Goal: Information Seeking & Learning: Learn about a topic

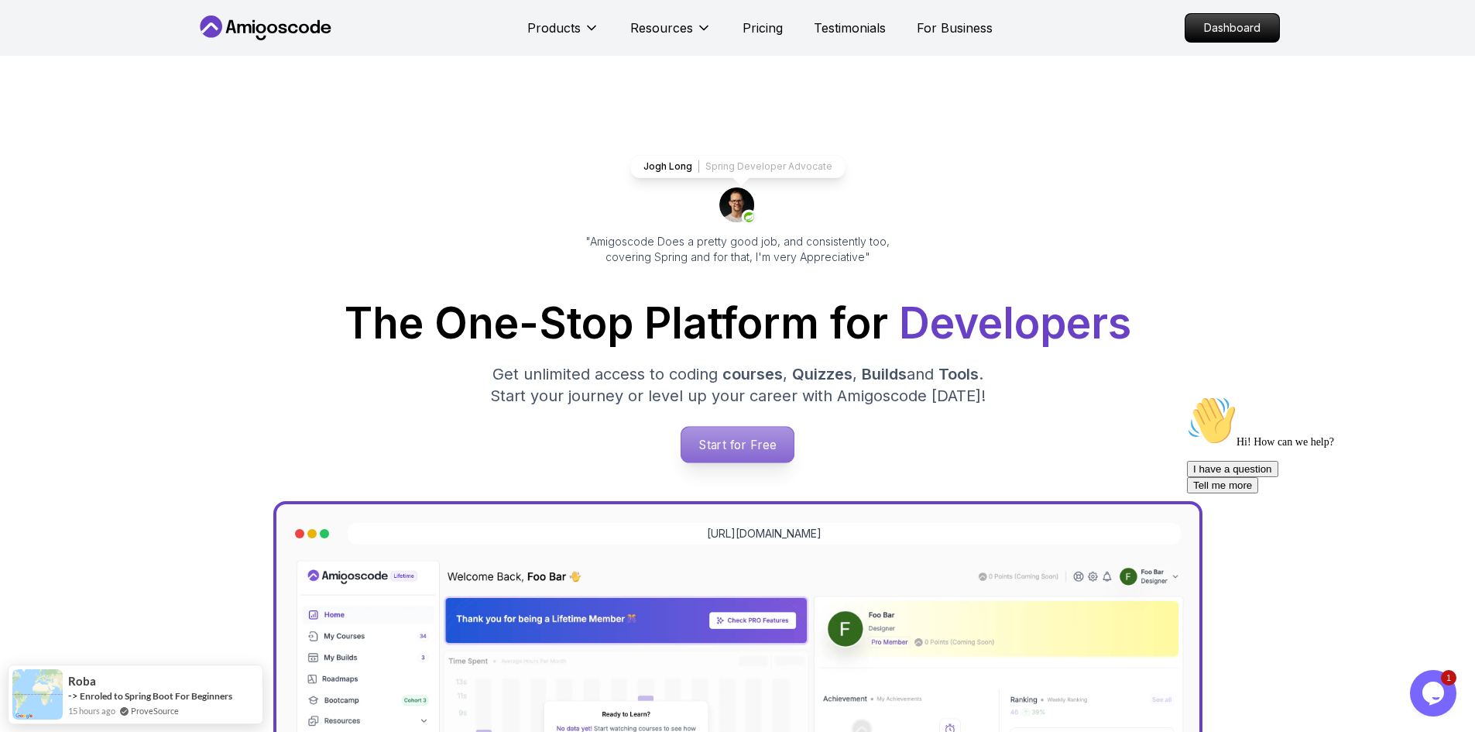
click at [745, 446] on p "Start for Free" at bounding box center [737, 445] width 112 height 36
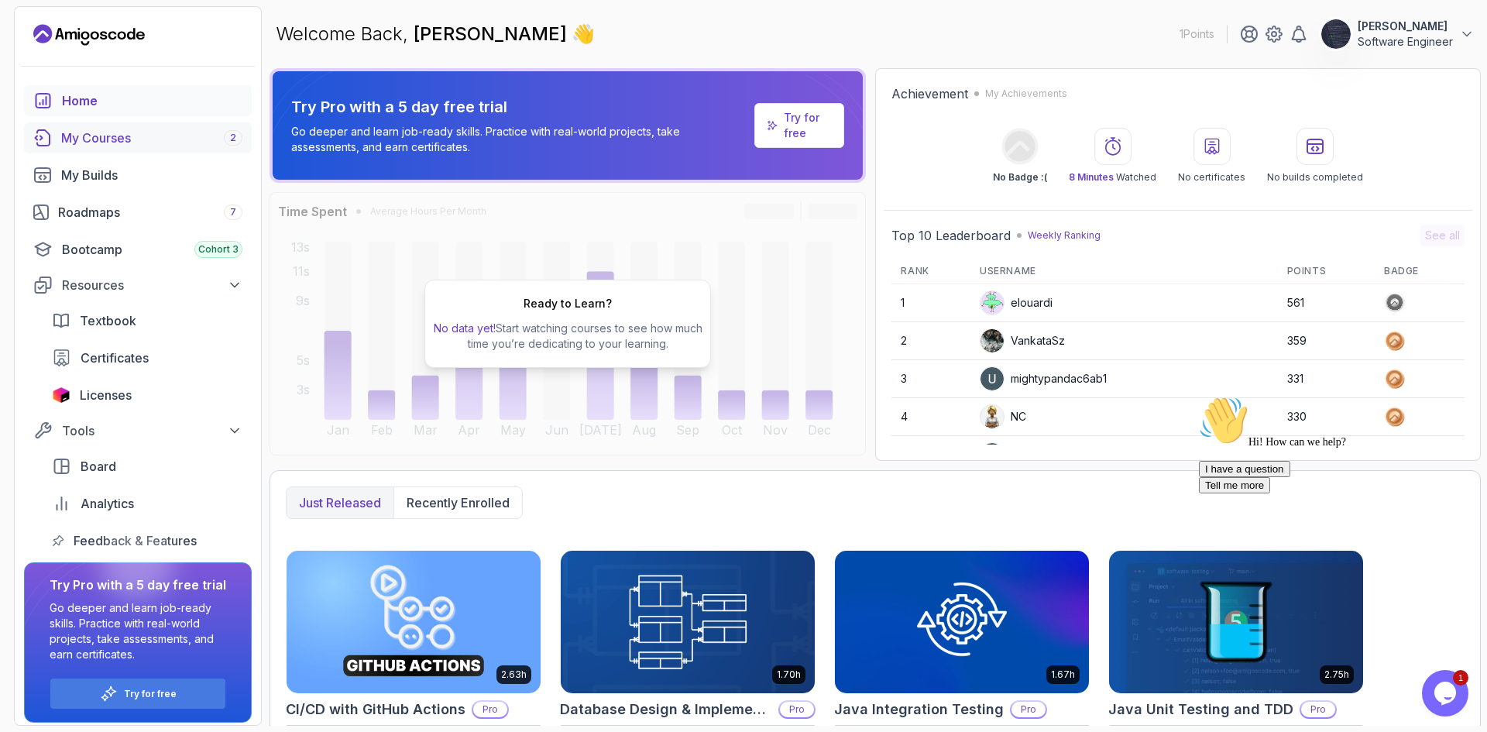
click at [180, 140] on div "My Courses 2" at bounding box center [151, 138] width 181 height 19
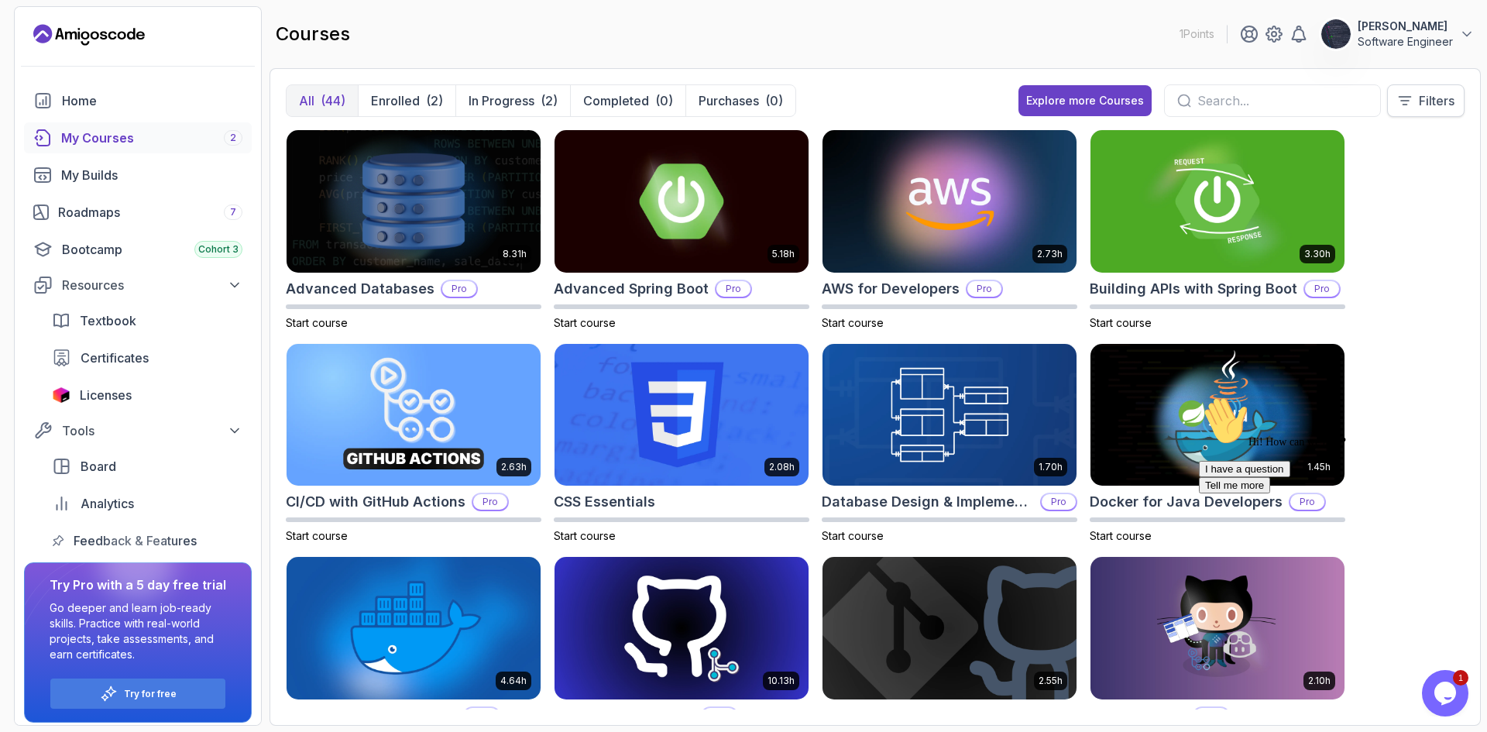
click at [1448, 104] on p "Filters" at bounding box center [1437, 100] width 36 height 19
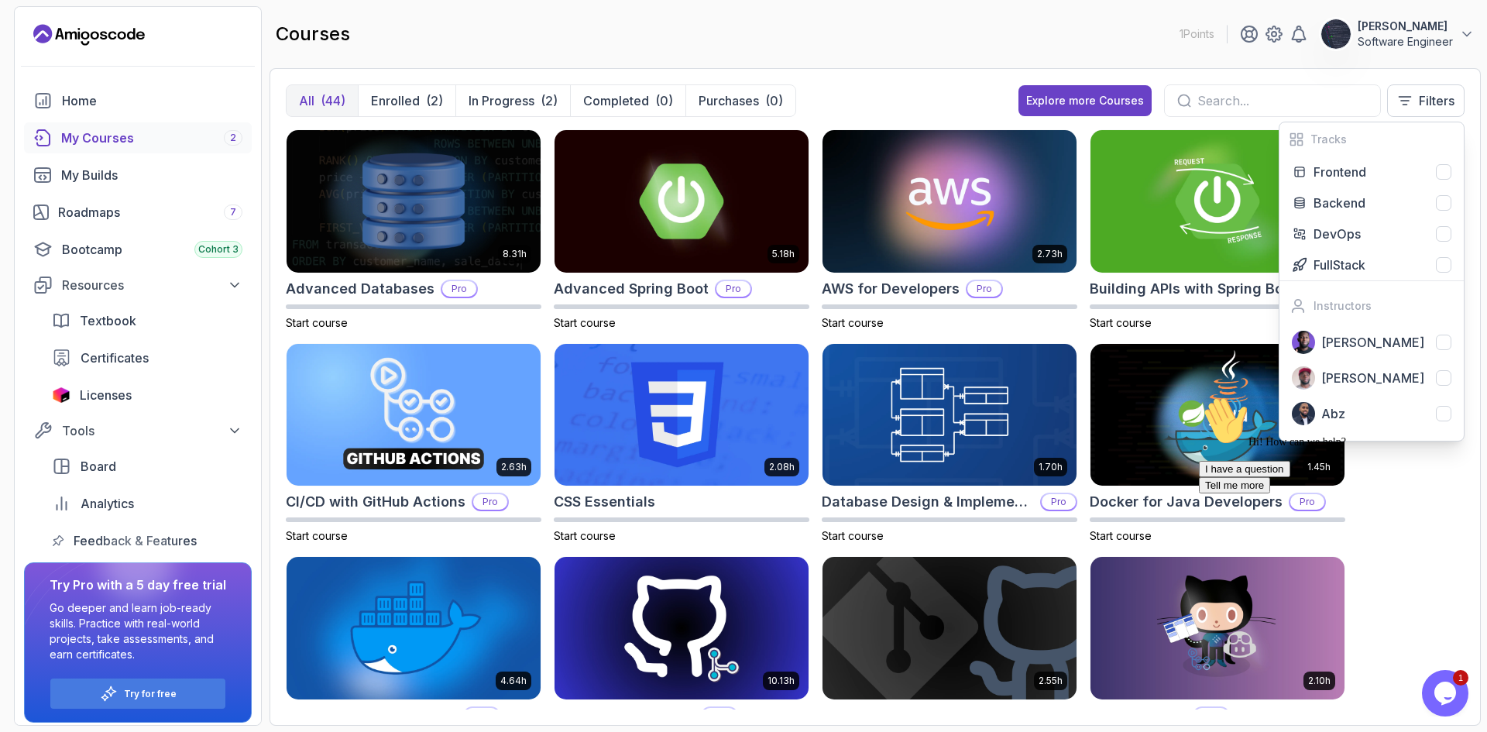
click at [942, 95] on div "All (44) Enrolled (2) In Progress (2) Completed (0) Purchases (0) Explore more …" at bounding box center [875, 106] width 1179 height 45
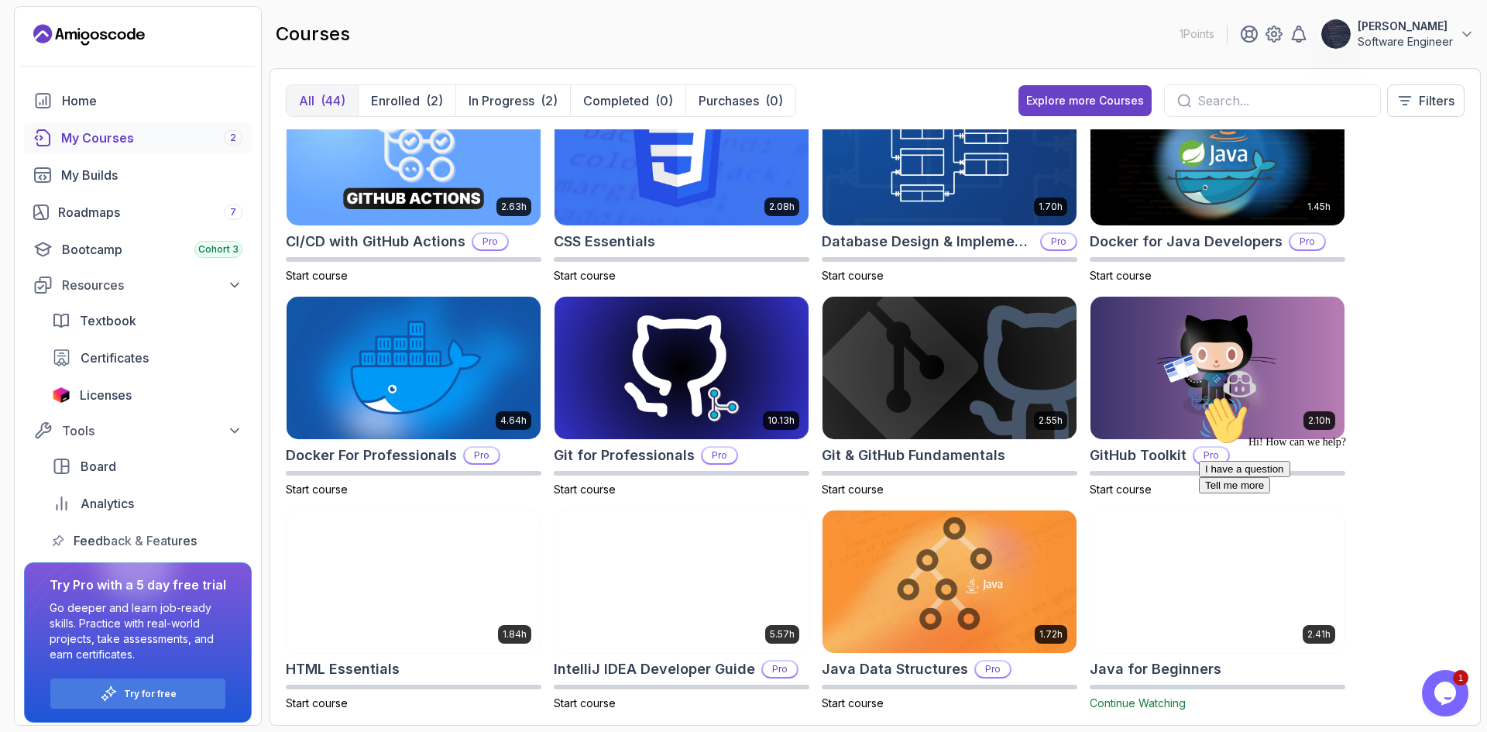
scroll to position [232, 0]
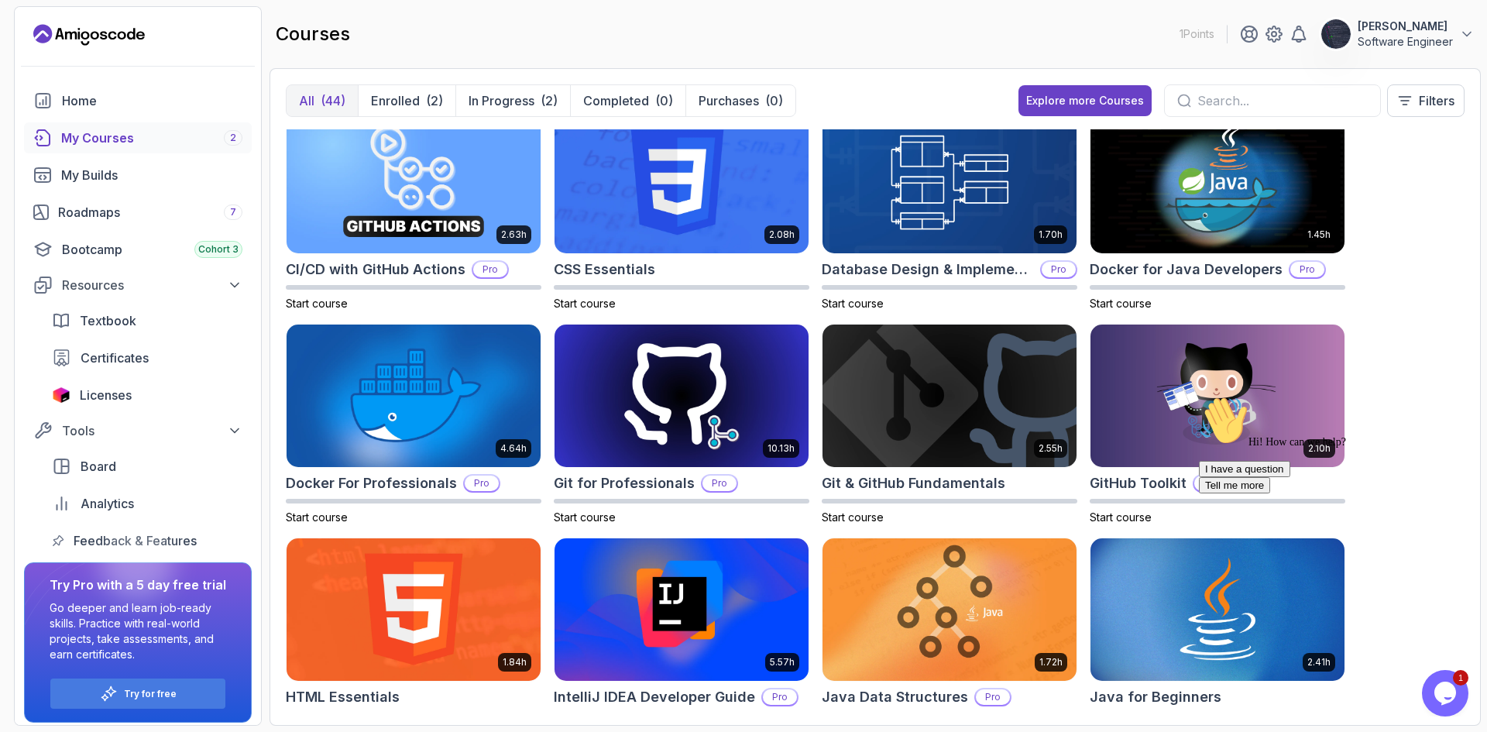
click at [1234, 204] on img at bounding box center [1217, 183] width 254 height 142
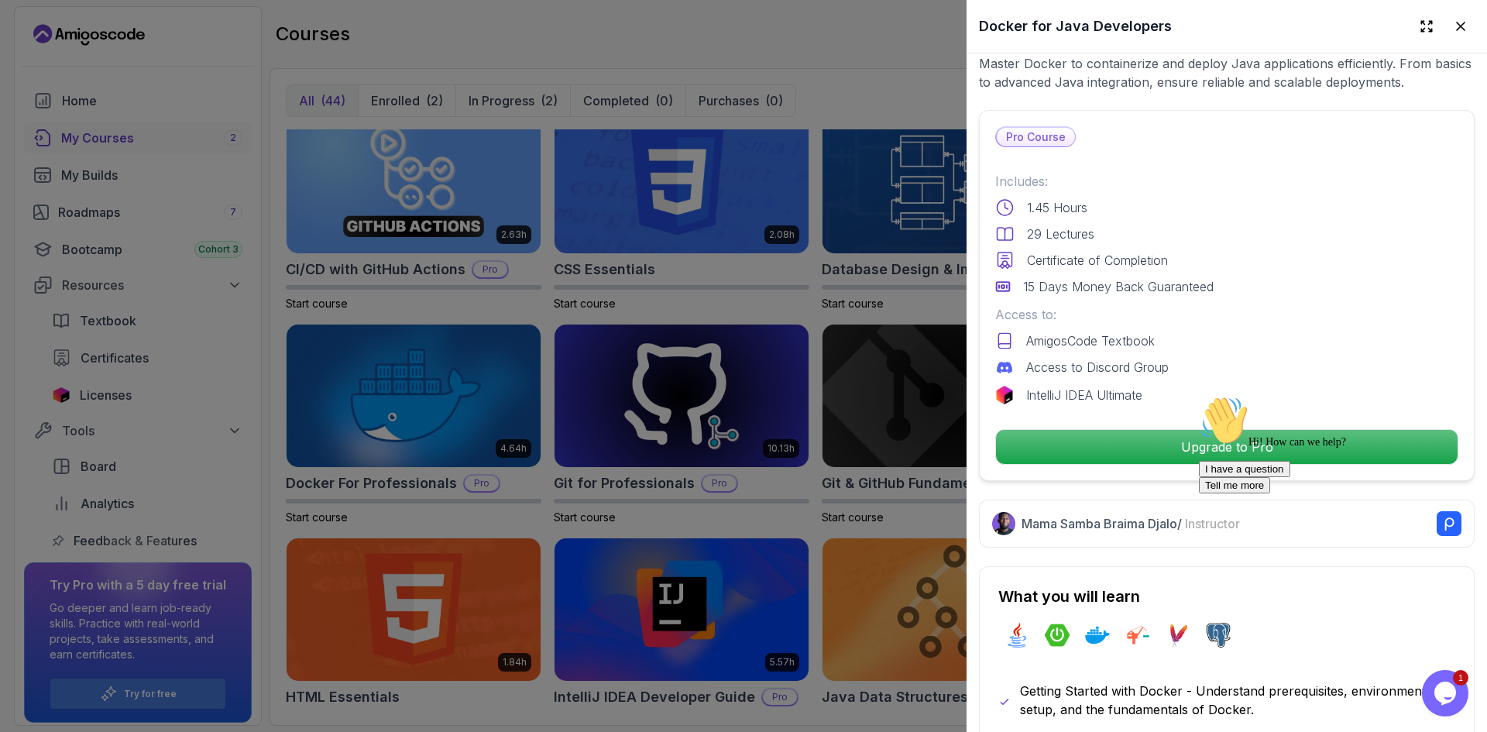
scroll to position [310, 0]
click at [802, 519] on div at bounding box center [743, 366] width 1487 height 732
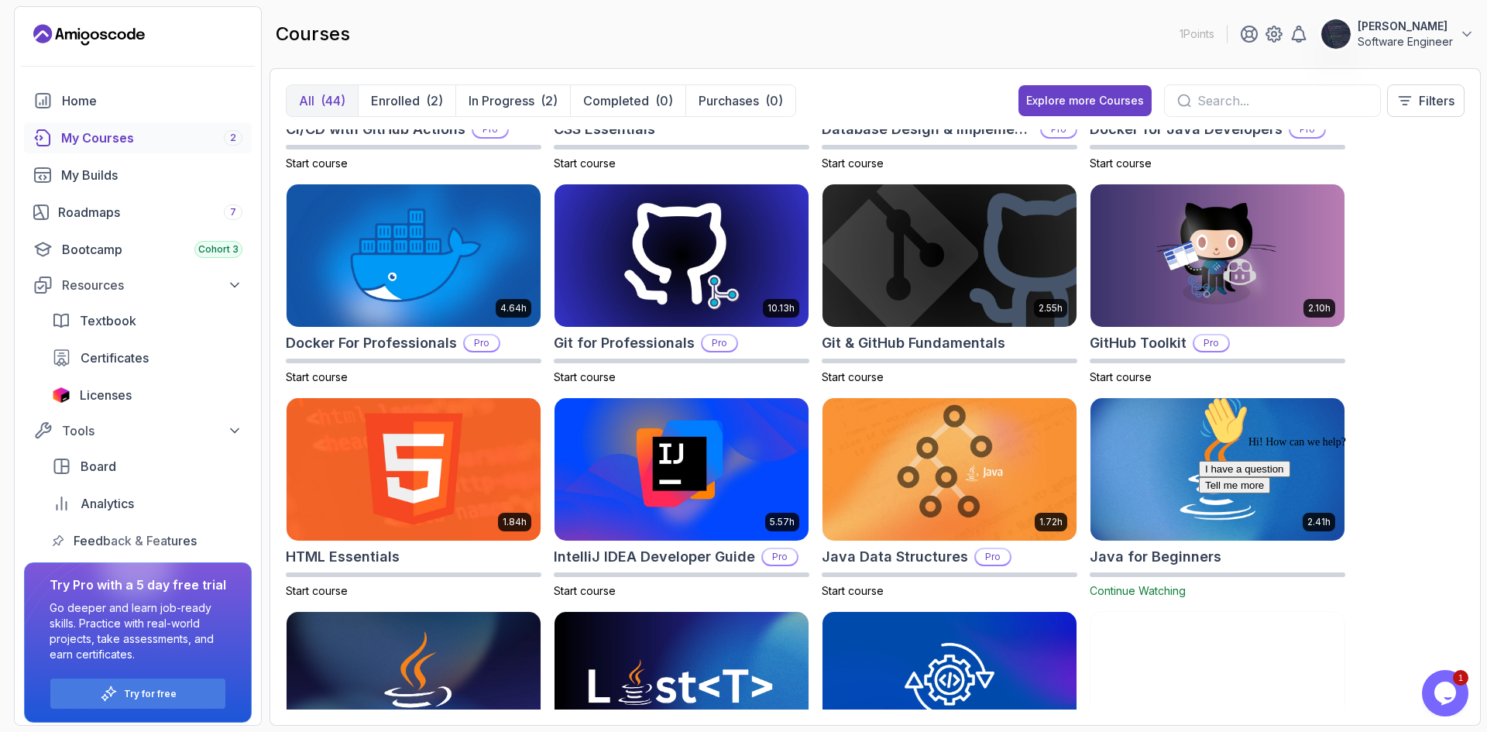
scroll to position [387, 0]
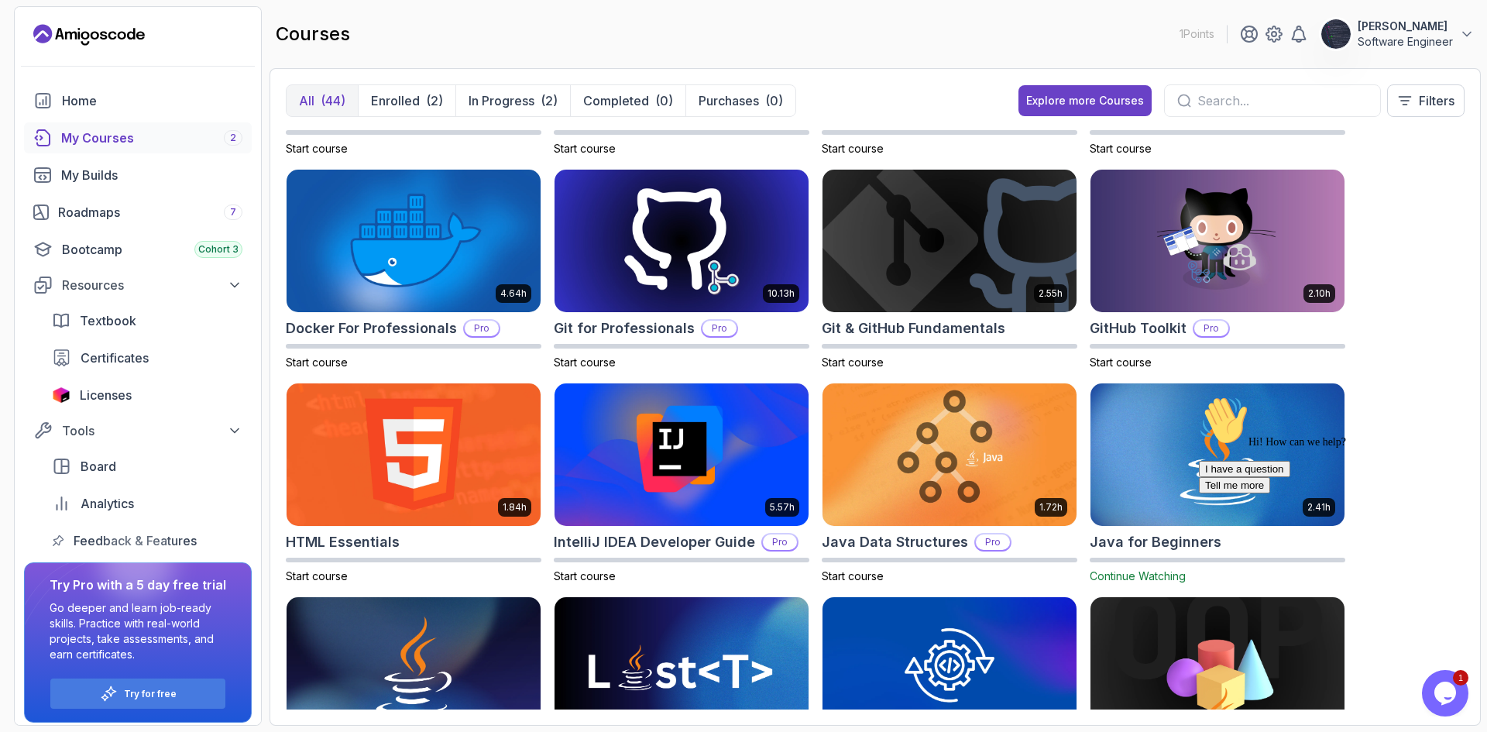
click at [1221, 465] on div "Hi! How can we help? I have a question Tell me more" at bounding box center [1338, 445] width 279 height 98
click at [1219, 442] on div "Hi! How can we help? I have a question Tell me more" at bounding box center [1338, 445] width 279 height 98
click at [1199, 396] on icon "Chat attention grabber" at bounding box center [1199, 396] width 0 height 0
click at [1286, 441] on img at bounding box center [1217, 453] width 266 height 149
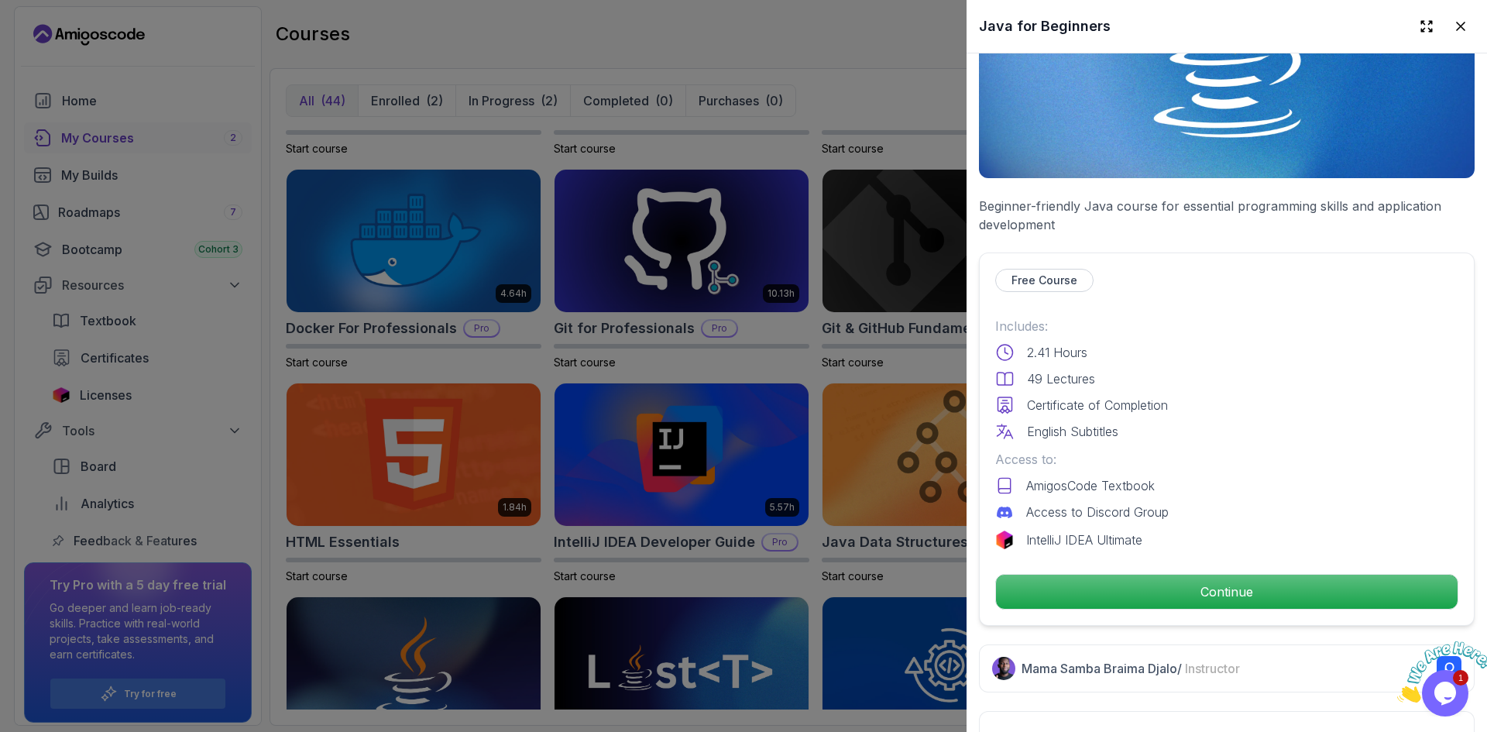
scroll to position [620, 0]
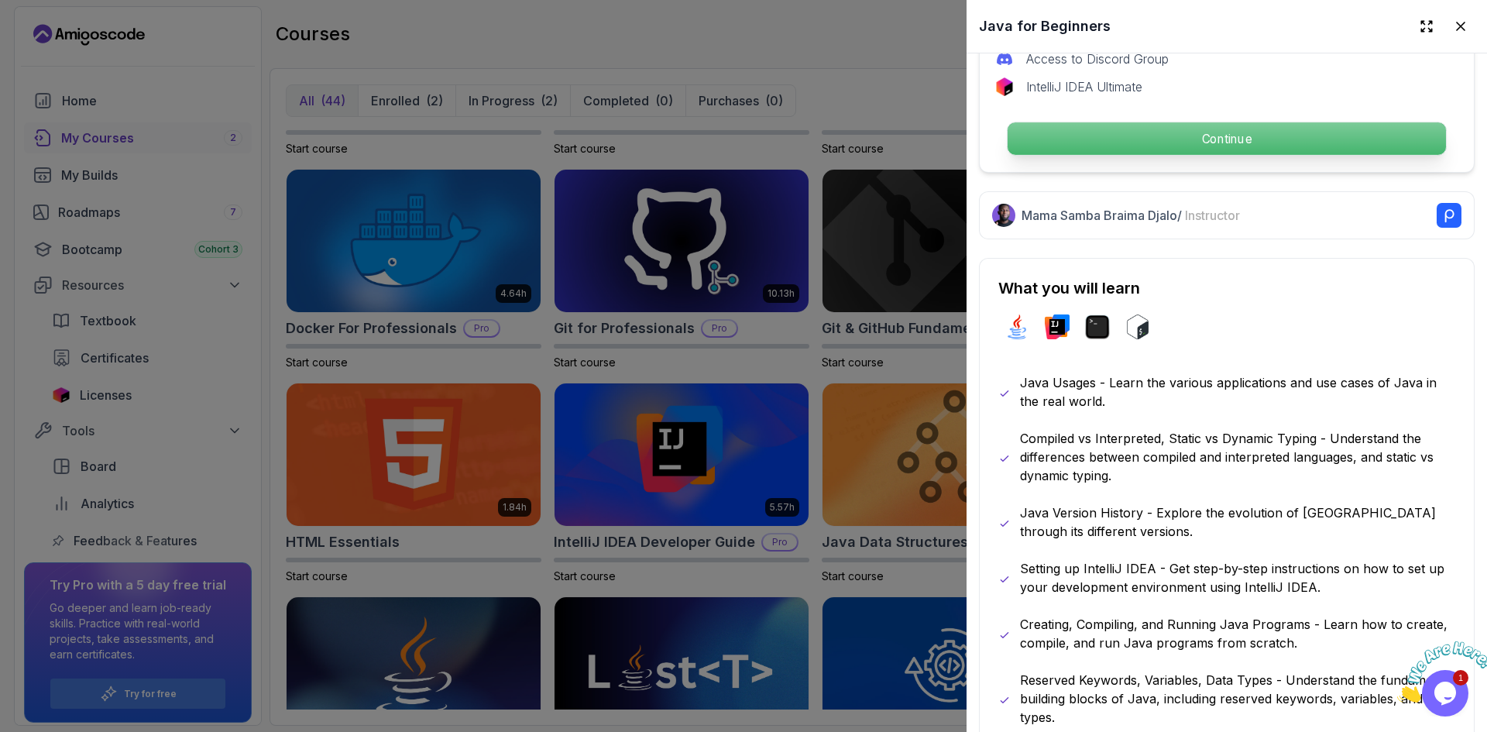
click at [1252, 139] on p "Continue" at bounding box center [1227, 138] width 438 height 33
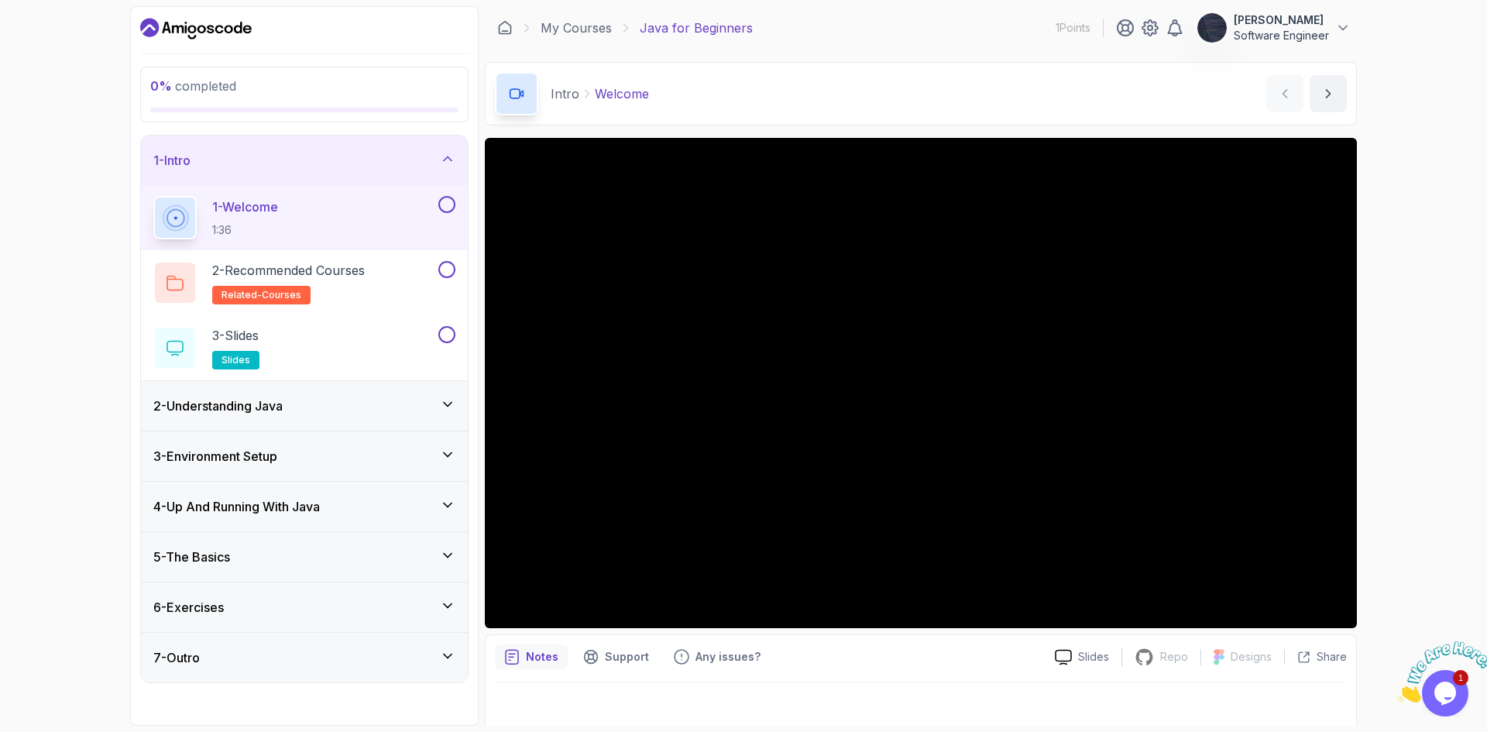
click at [297, 560] on div "5 - The Basics" at bounding box center [304, 557] width 302 height 19
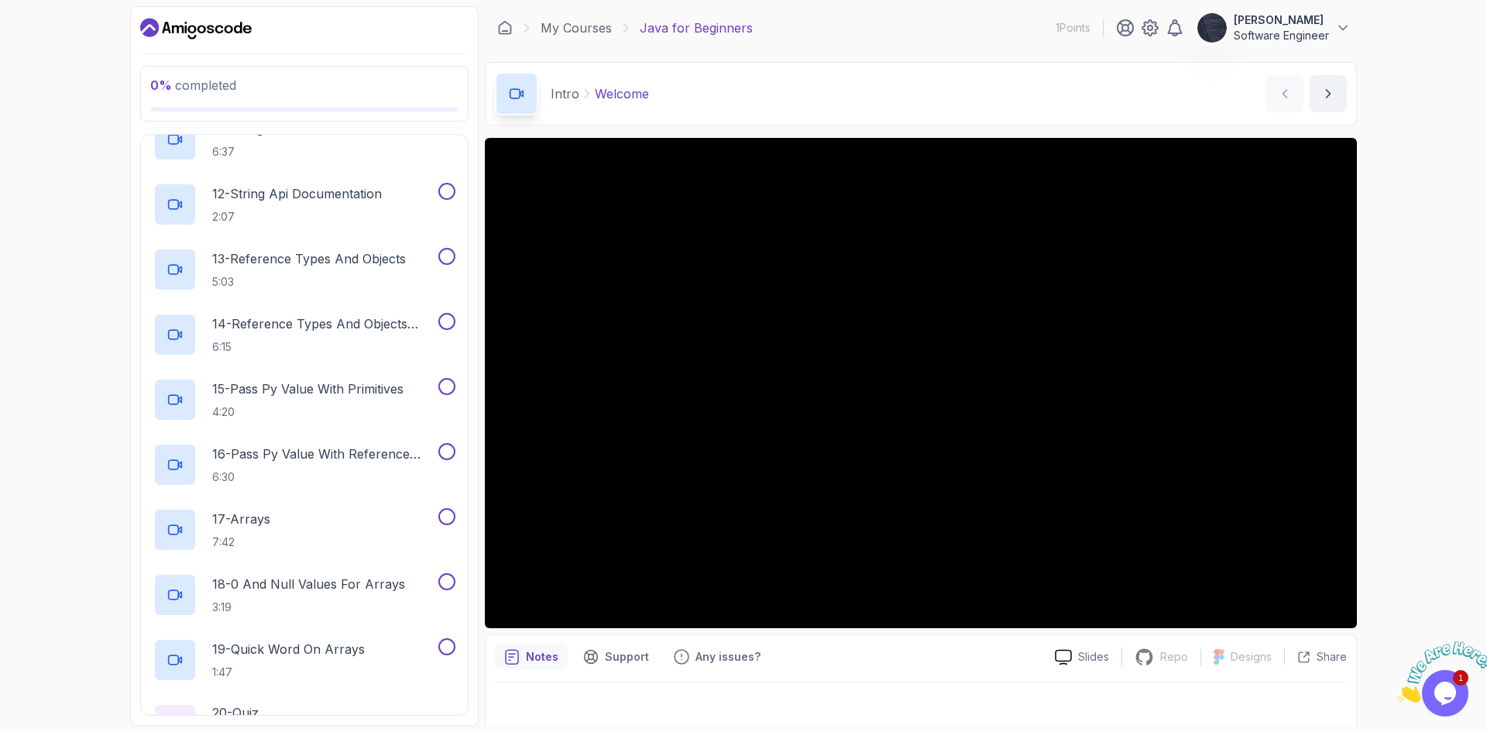
scroll to position [1073, 0]
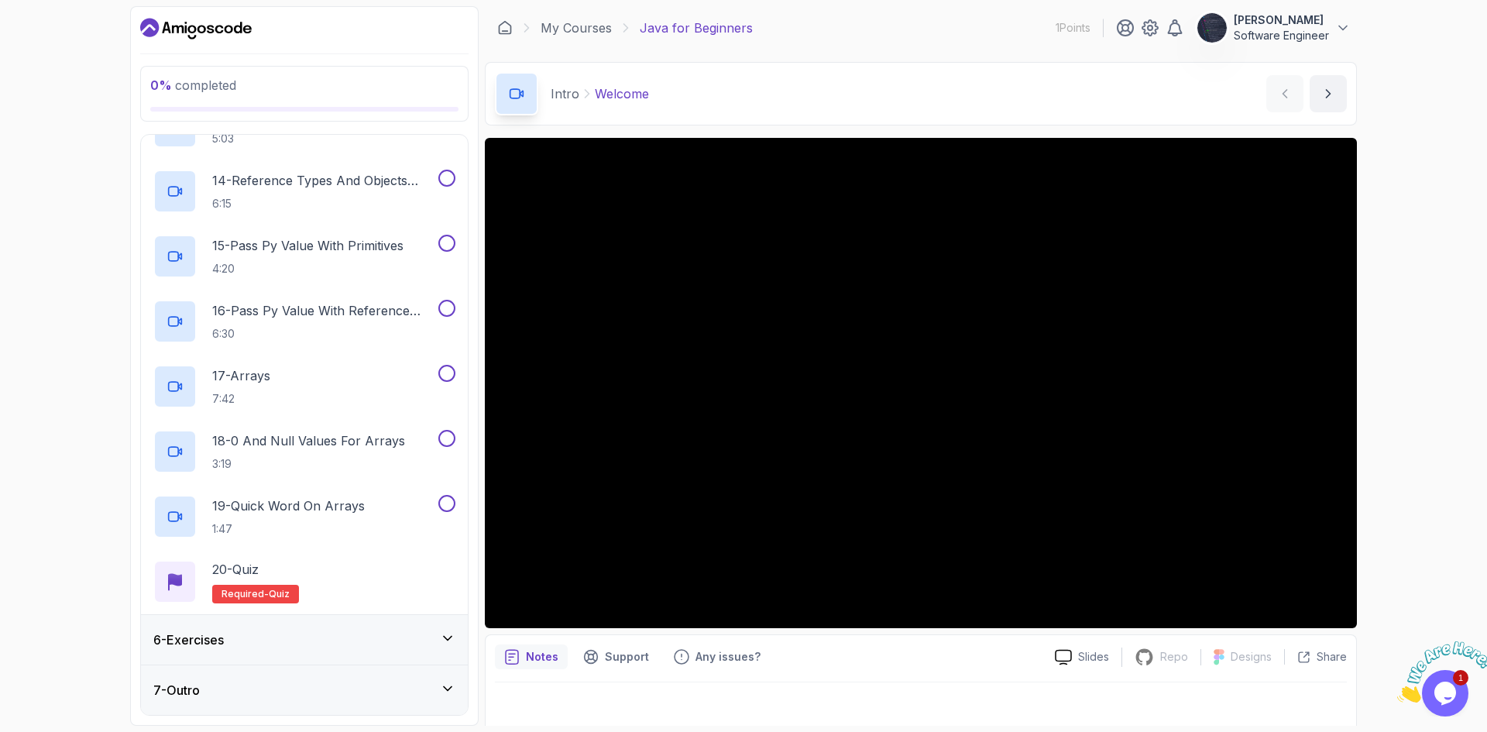
click at [290, 658] on div "6 - Exercises" at bounding box center [304, 640] width 327 height 50
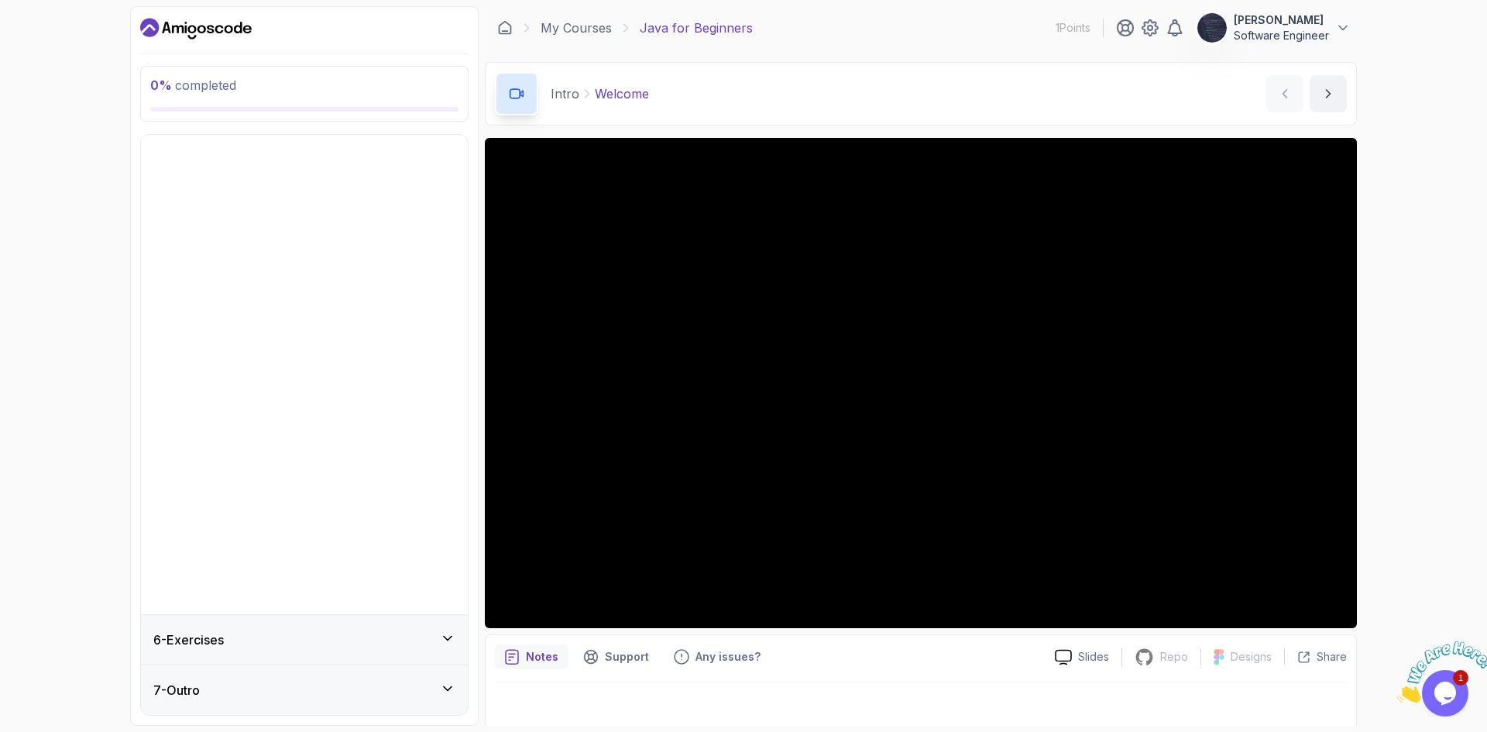
scroll to position [0, 0]
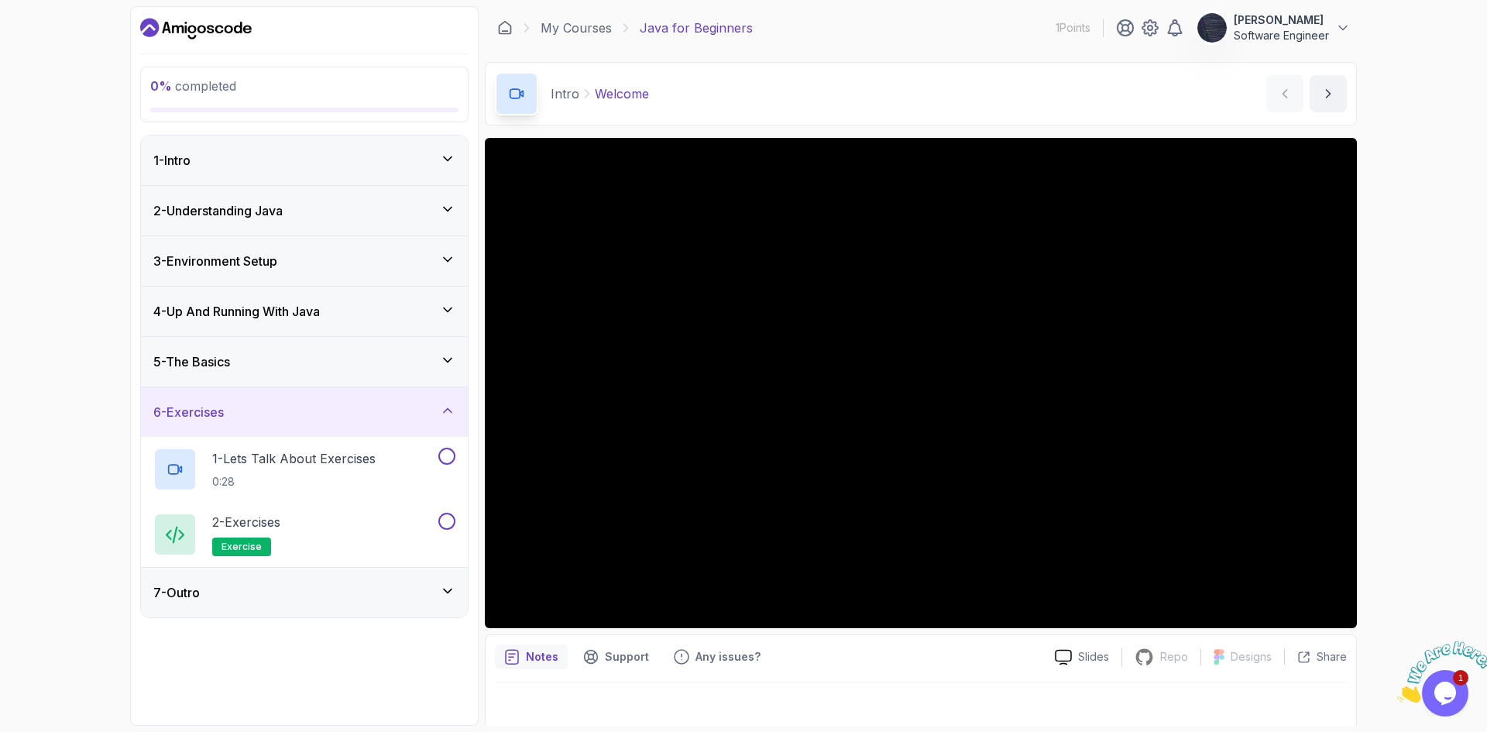
click at [315, 585] on div "7 - Outro" at bounding box center [304, 592] width 302 height 19
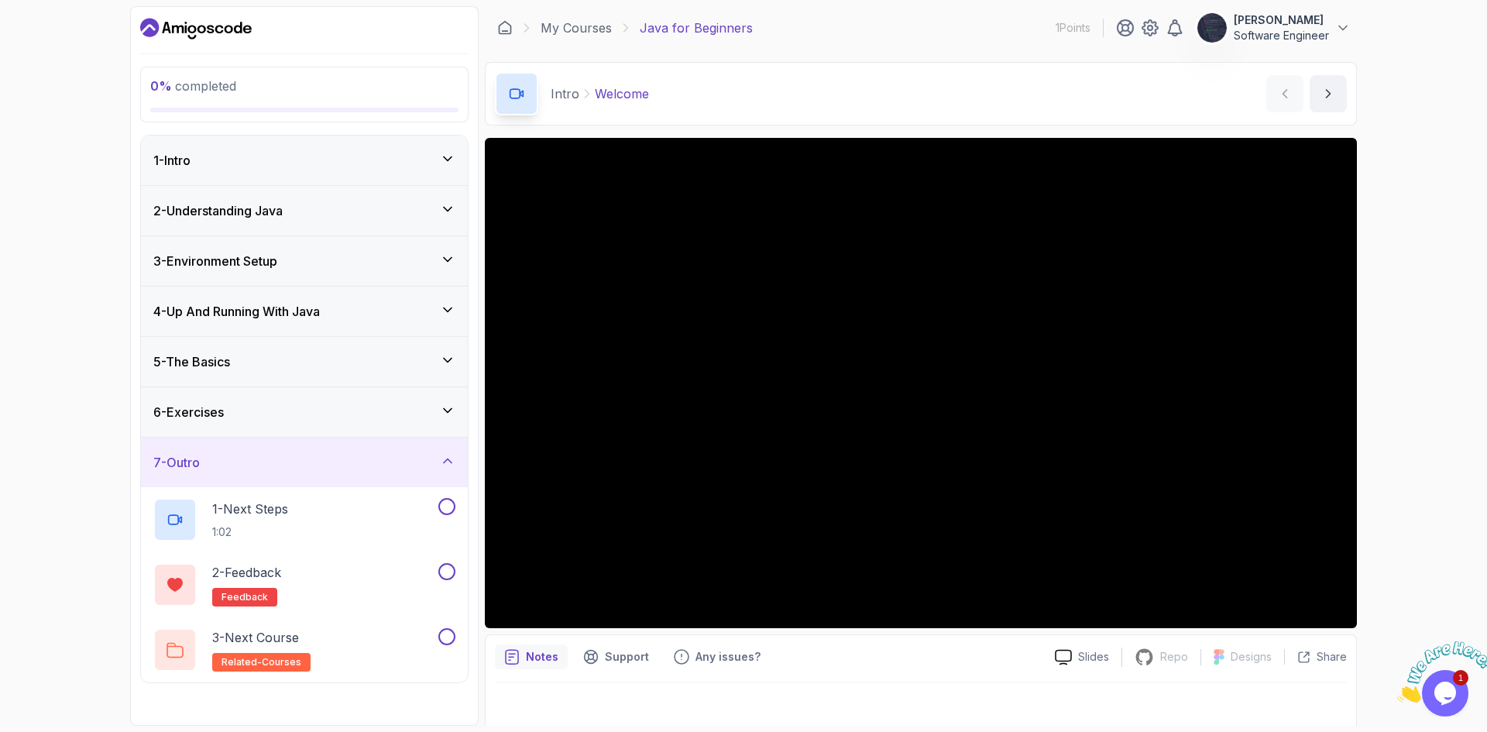
click at [232, 16] on icon "Dashboard" at bounding box center [196, 28] width 112 height 25
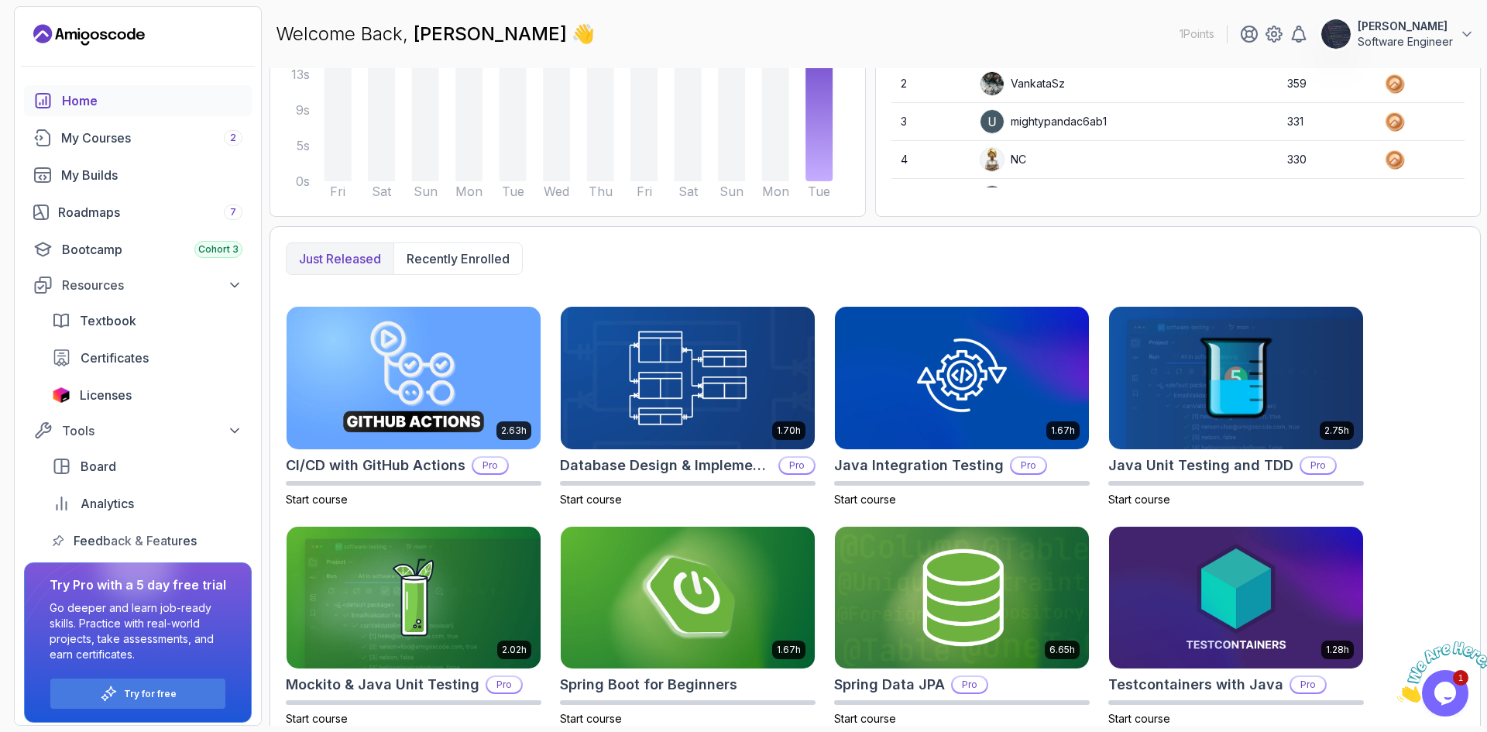
scroll to position [274, 0]
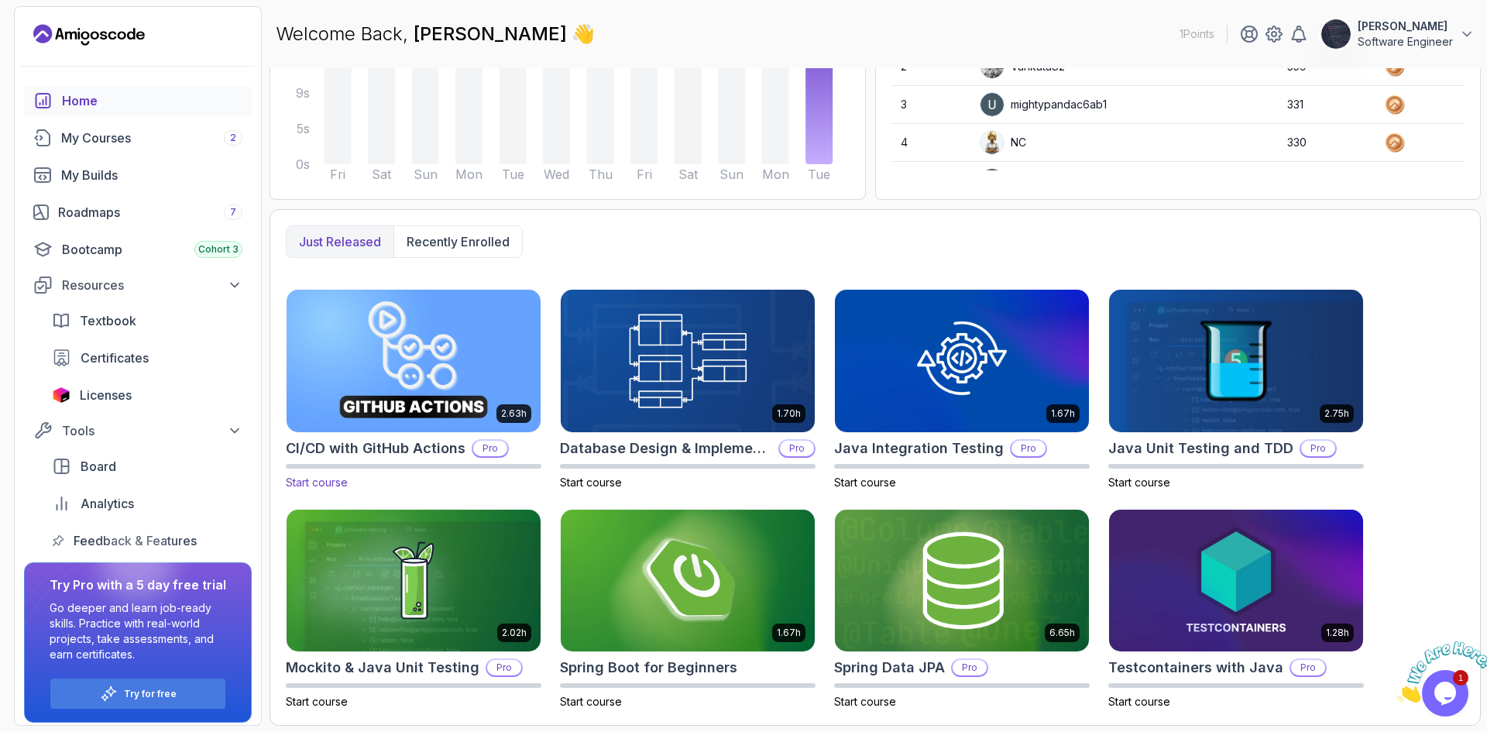
click at [491, 442] on p "Pro" at bounding box center [490, 448] width 34 height 15
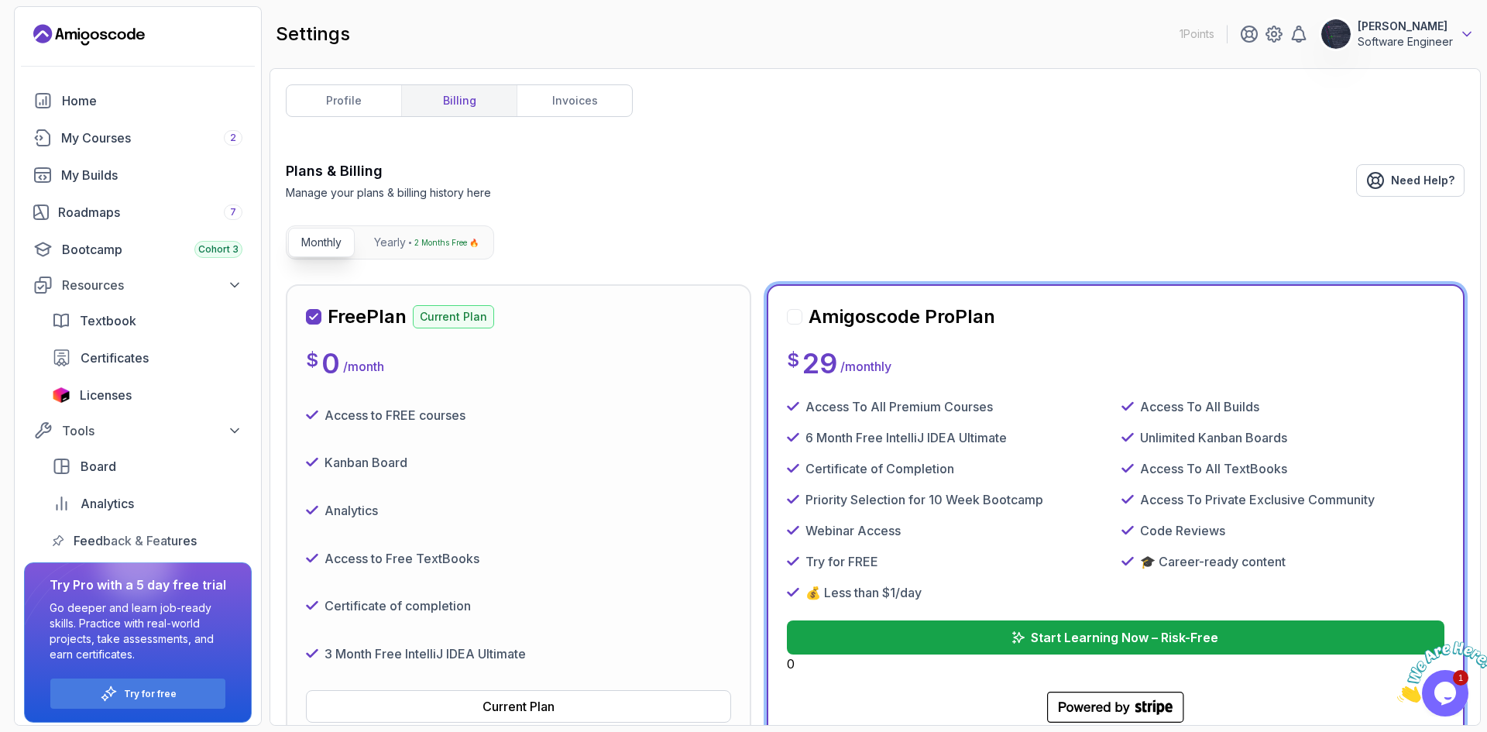
click at [1464, 35] on icon at bounding box center [1466, 33] width 15 height 15
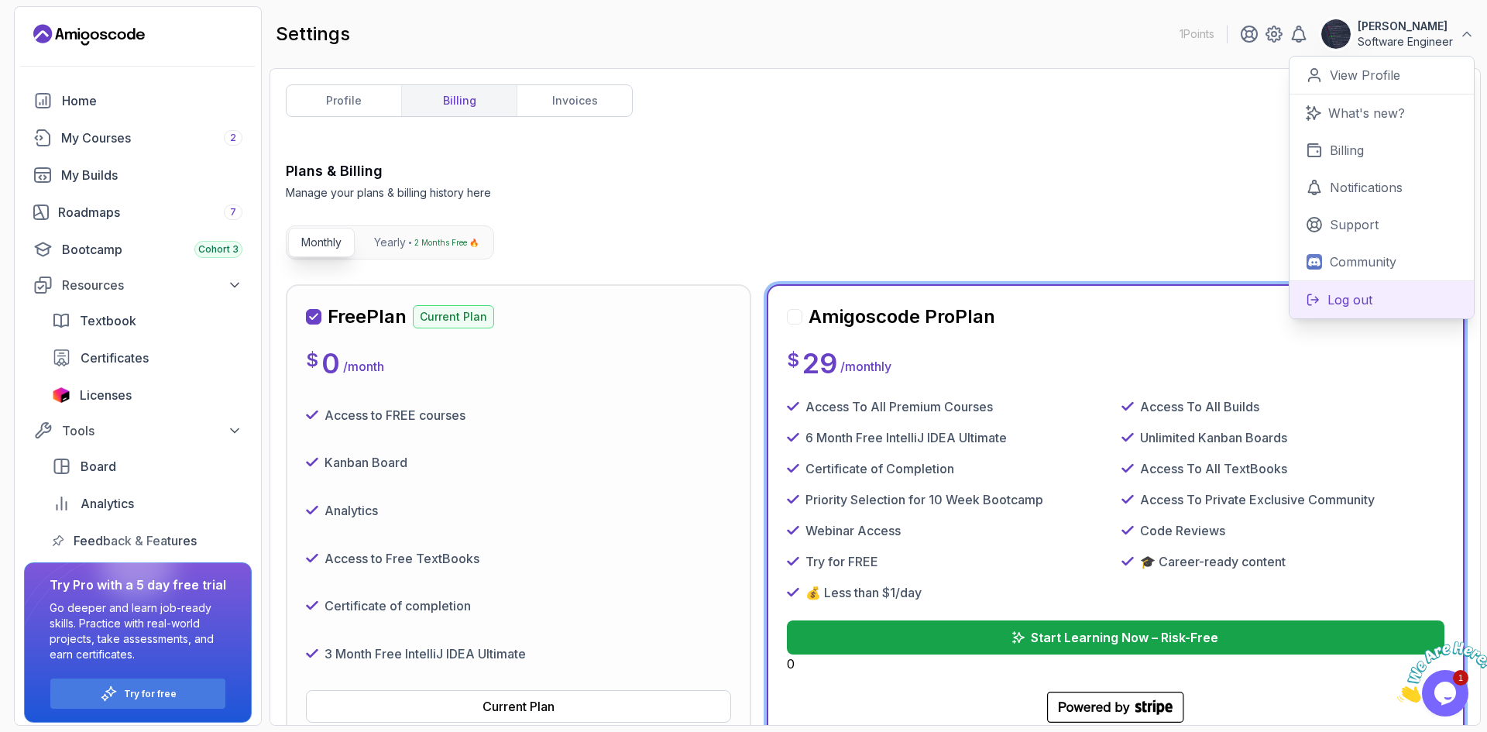
click at [1358, 292] on p "Log out" at bounding box center [1349, 299] width 45 height 19
